Goal: Task Accomplishment & Management: Manage account settings

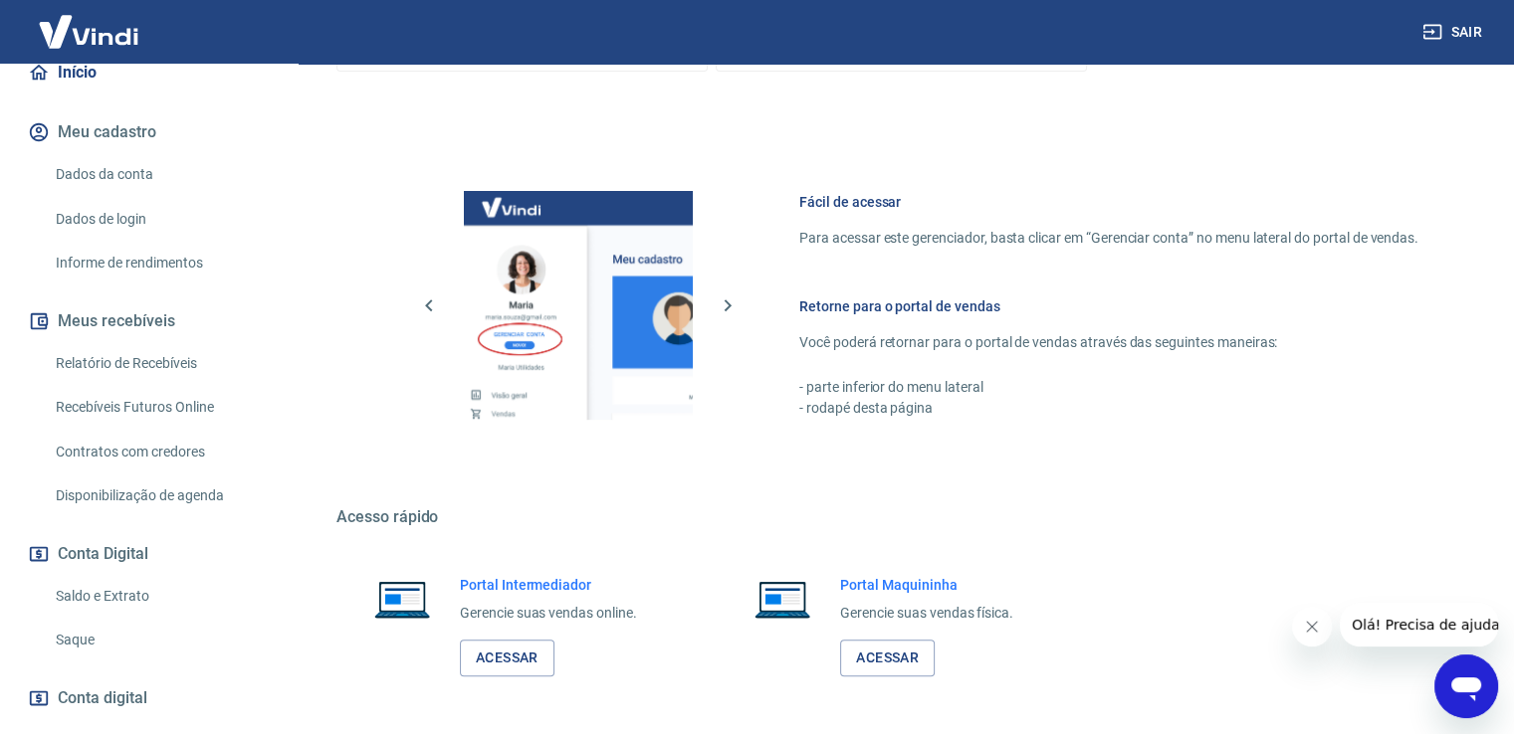
scroll to position [836, 0]
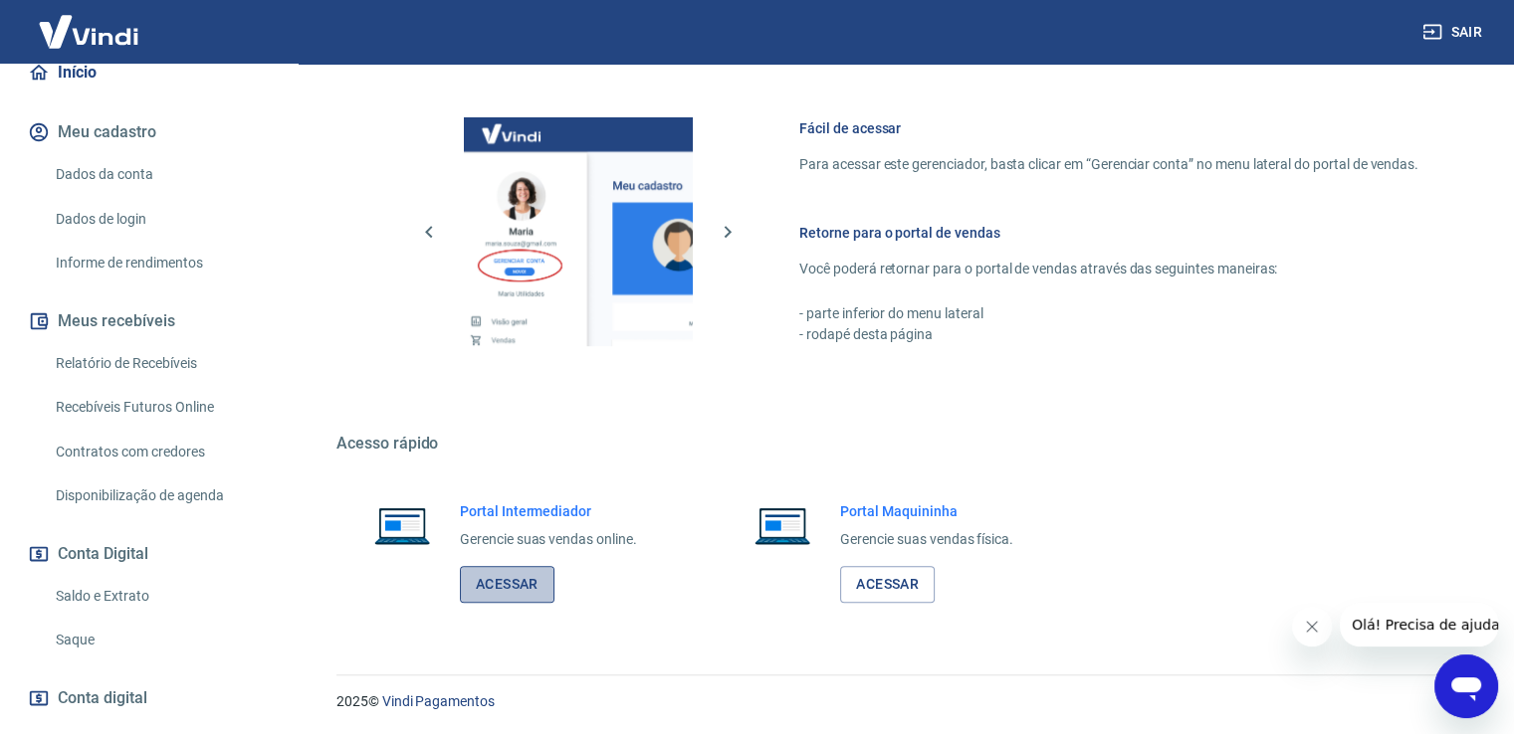
click at [518, 587] on link "Acessar" at bounding box center [507, 584] width 95 height 37
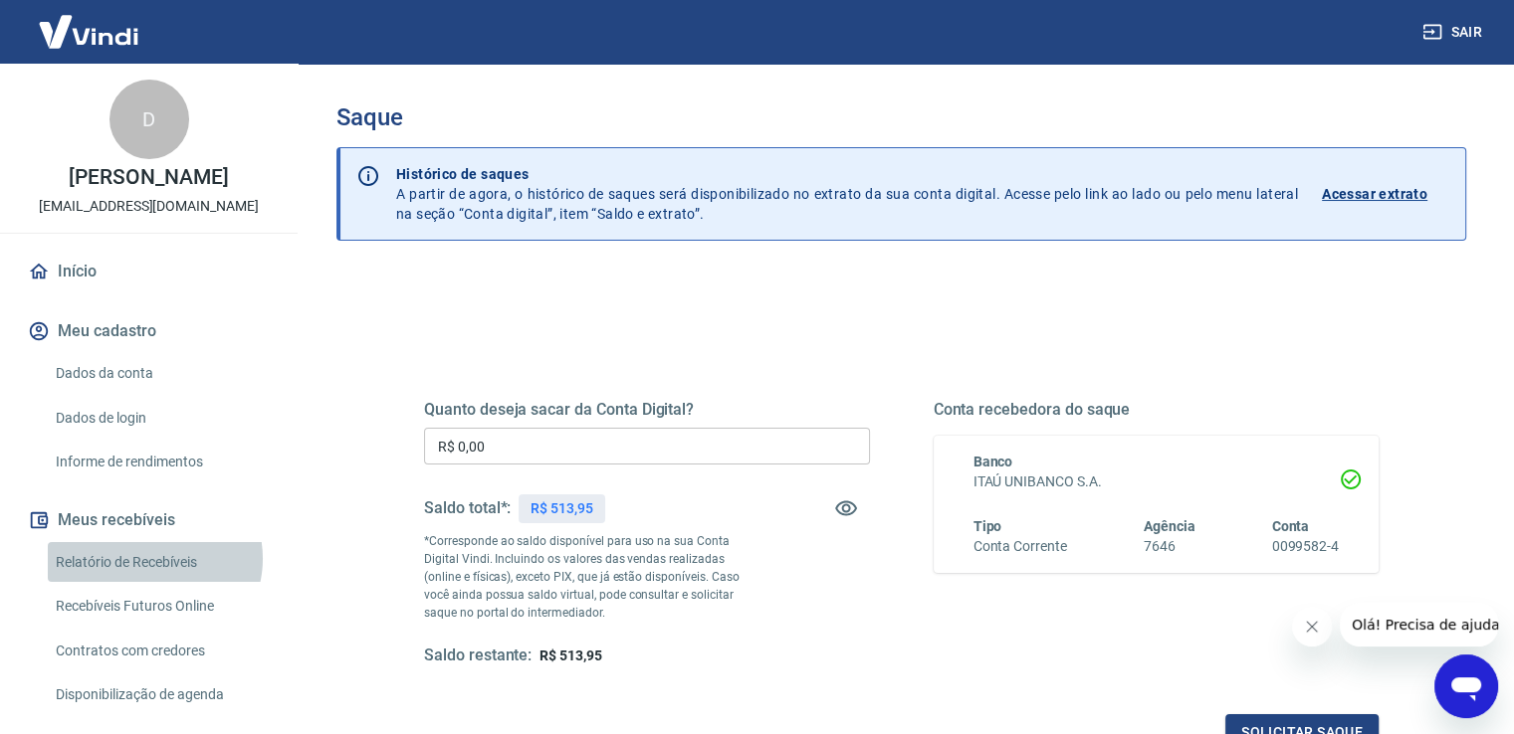
click at [151, 579] on link "Relatório de Recebíveis" at bounding box center [161, 562] width 226 height 41
